Goal: Transaction & Acquisition: Purchase product/service

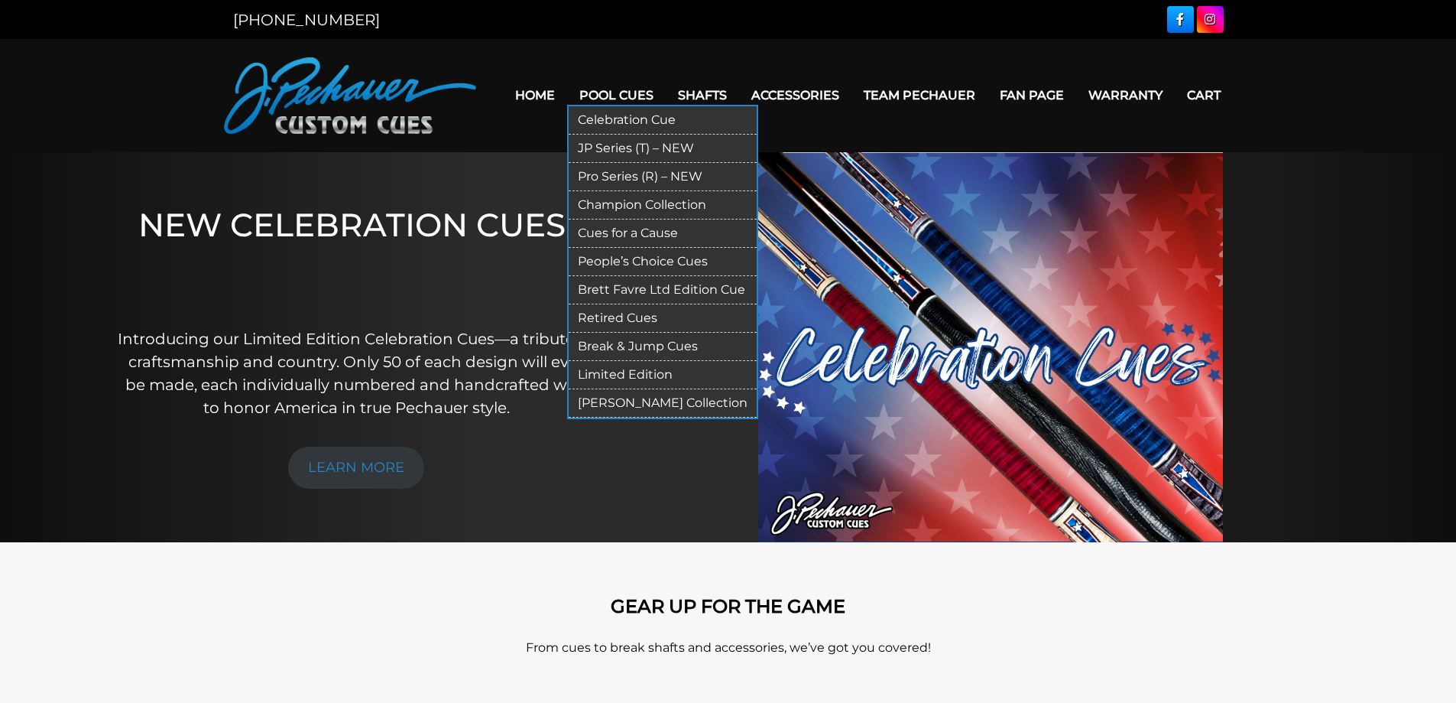
click at [588, 150] on link "JP Series (T) – NEW" at bounding box center [663, 149] width 188 height 28
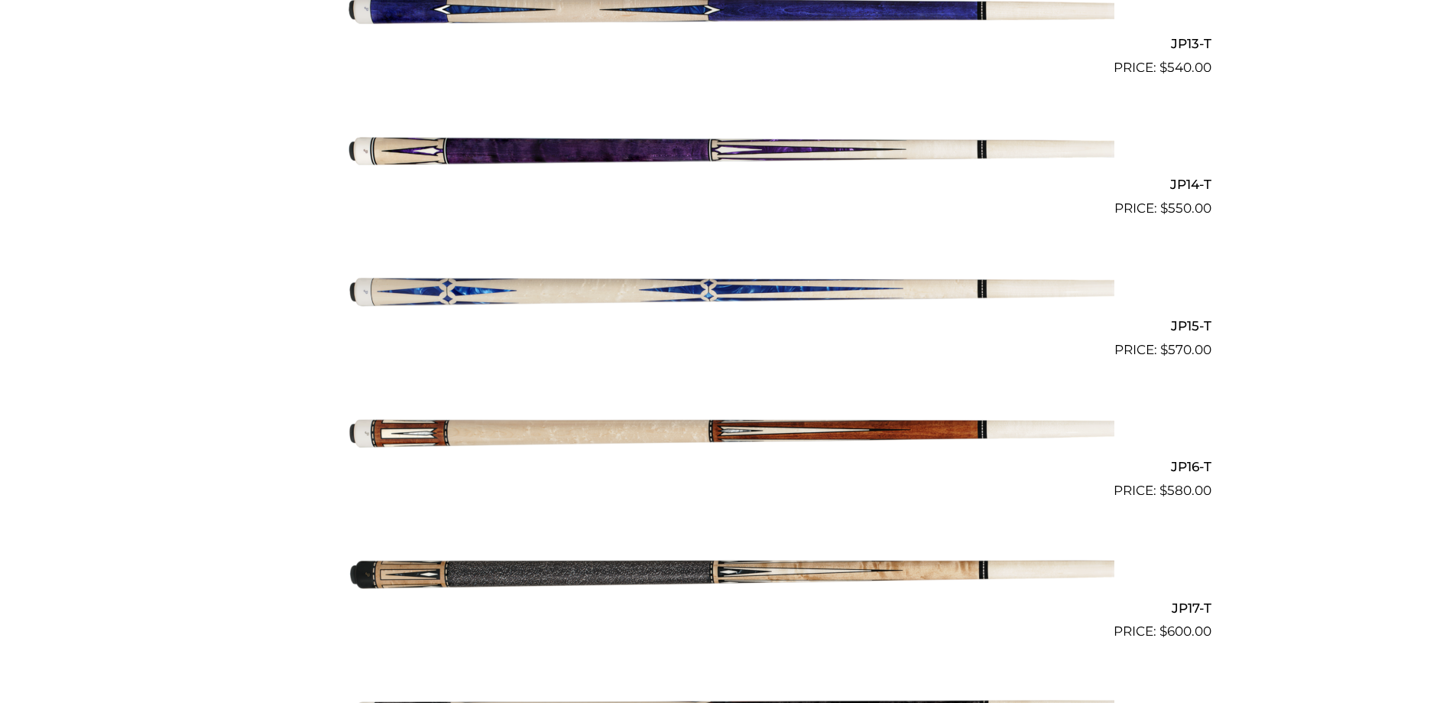
scroll to position [2241, 0]
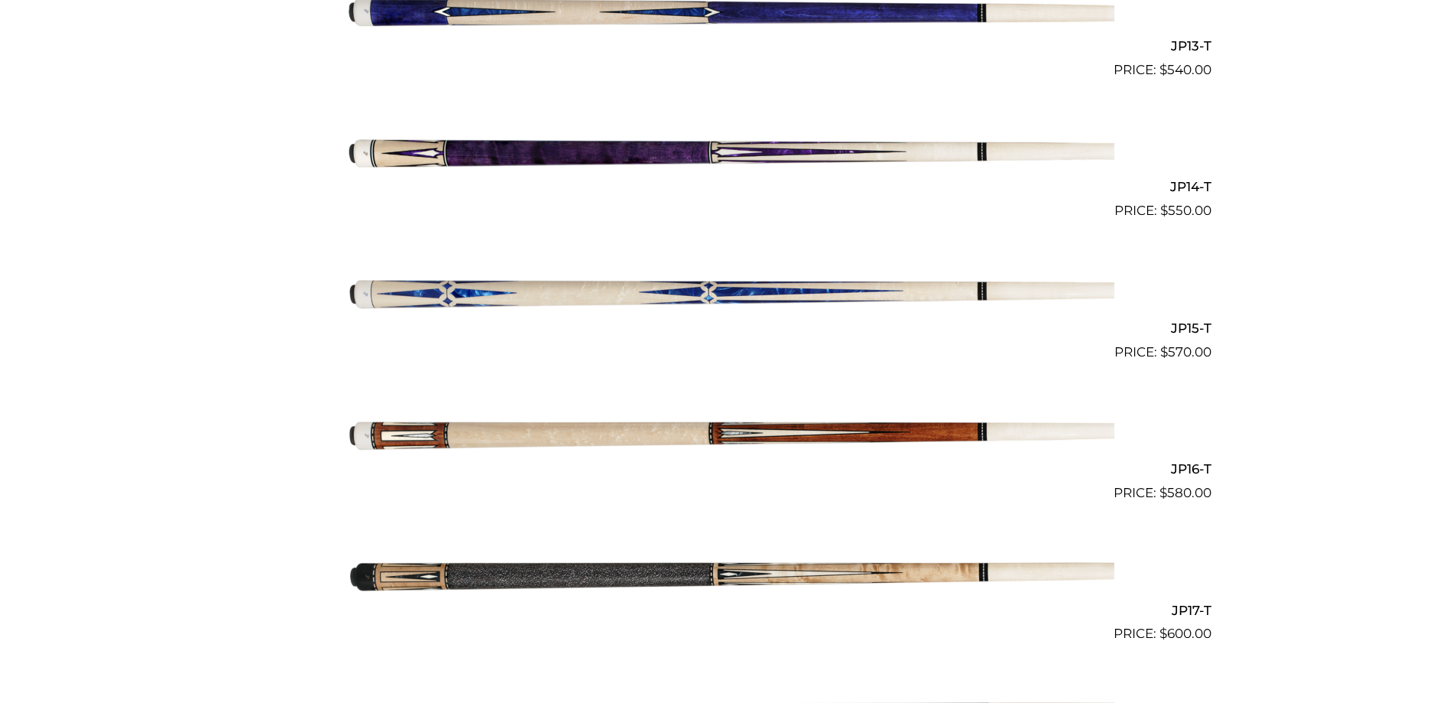
click at [630, 294] on img at bounding box center [728, 291] width 772 height 128
